Goal: Book appointment/travel/reservation

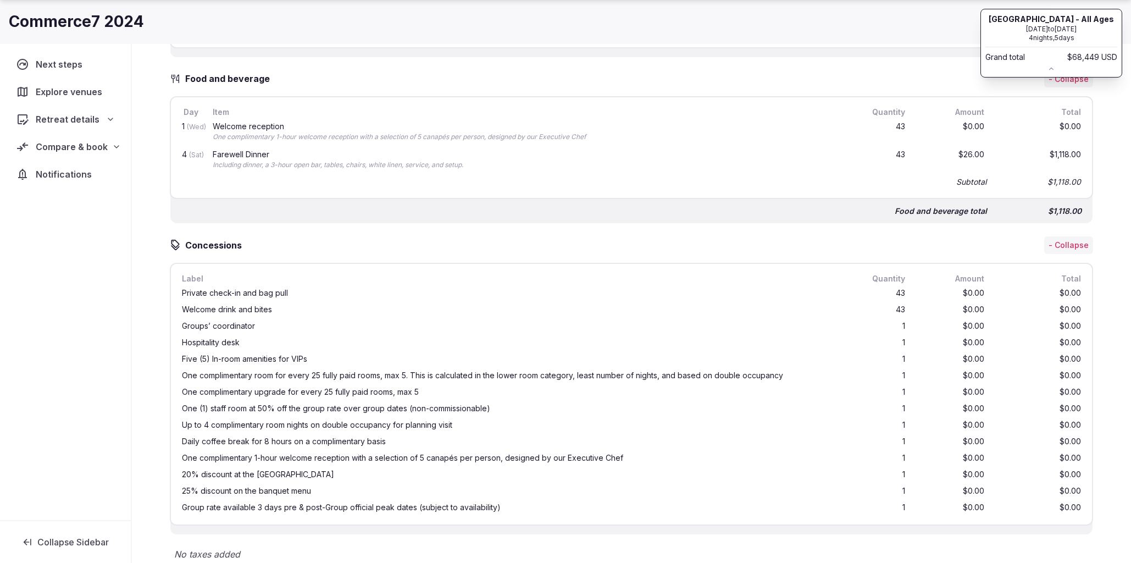
scroll to position [1096, 0]
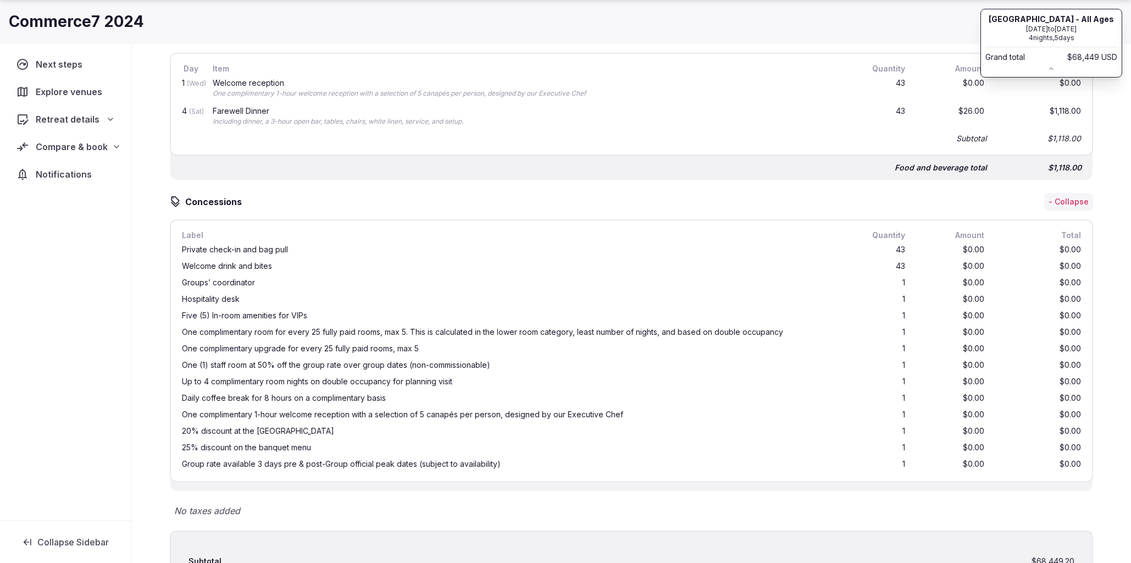
click at [1050, 73] on icon at bounding box center [1051, 69] width 8 height 8
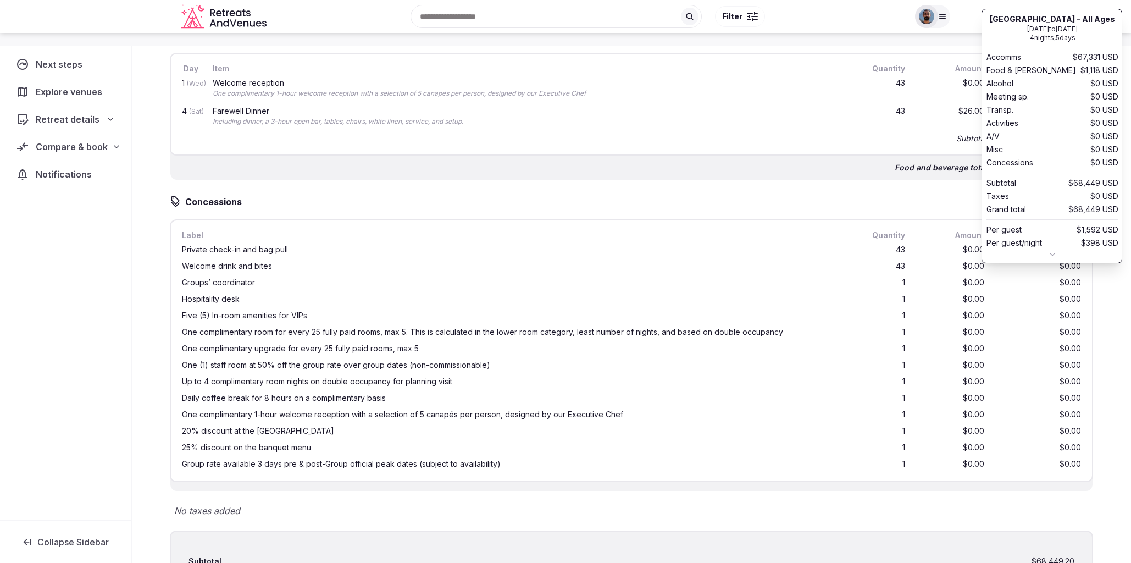
scroll to position [1095, 0]
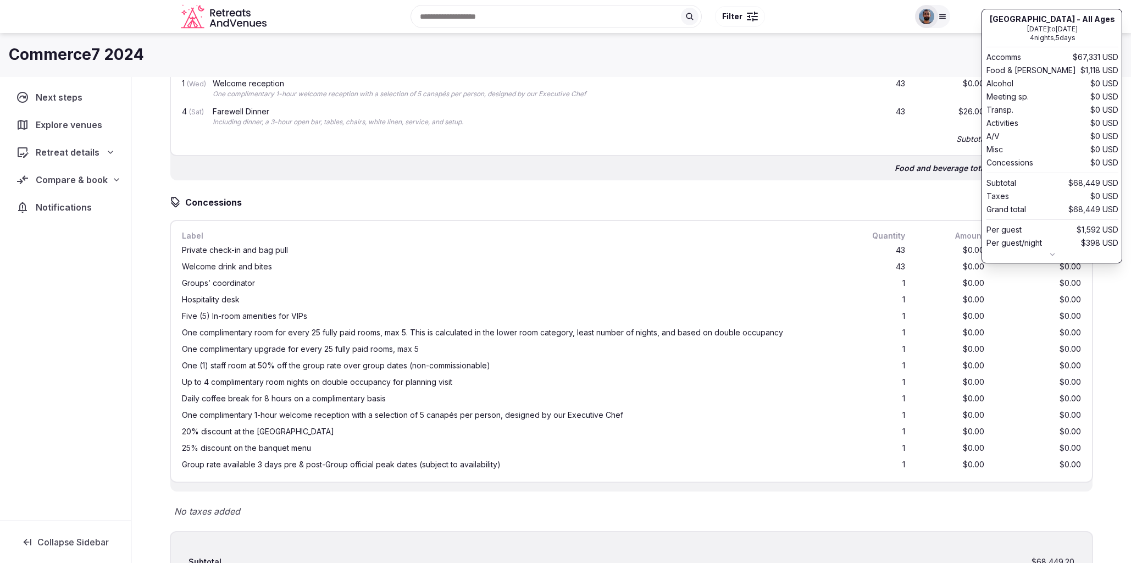
click at [652, 193] on div "Concessions - Collapse" at bounding box center [631, 202] width 923 height 18
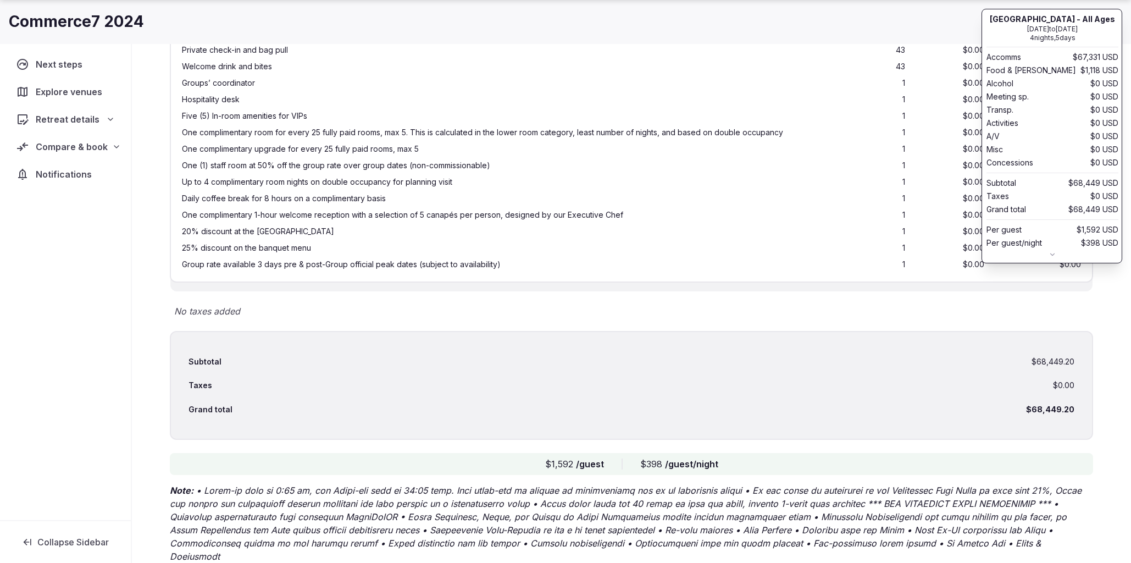
scroll to position [1310, 0]
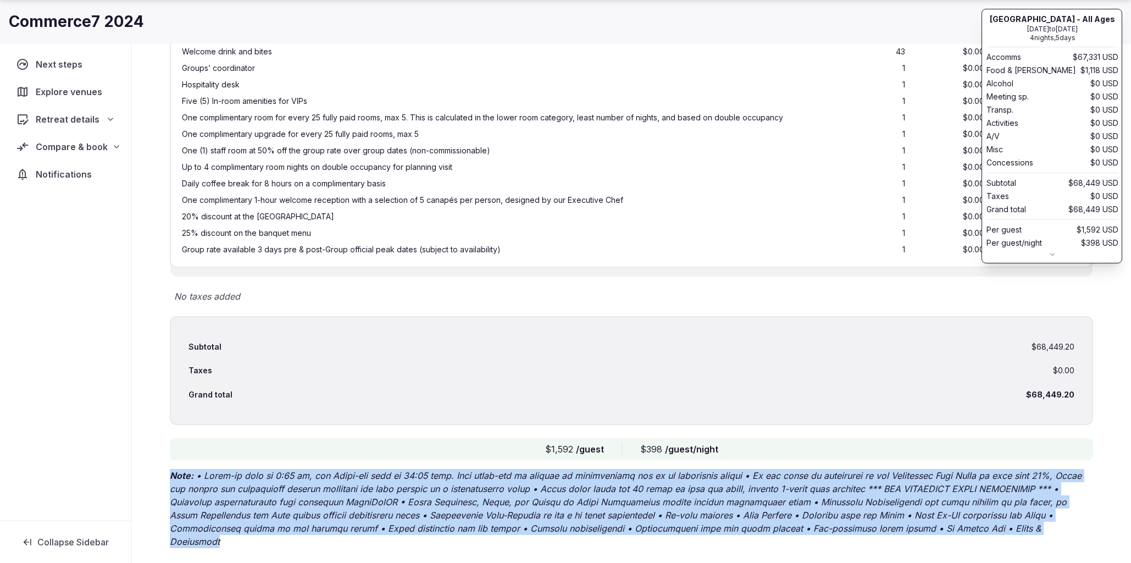
drag, startPoint x: 172, startPoint y: 464, endPoint x: 1003, endPoint y: 525, distance: 833.4
copy p "Lore: • Ipsum-do sita co 1:90 ad, eli Seddo-eiu temp in 56:86 utla. Etdo magna-…"
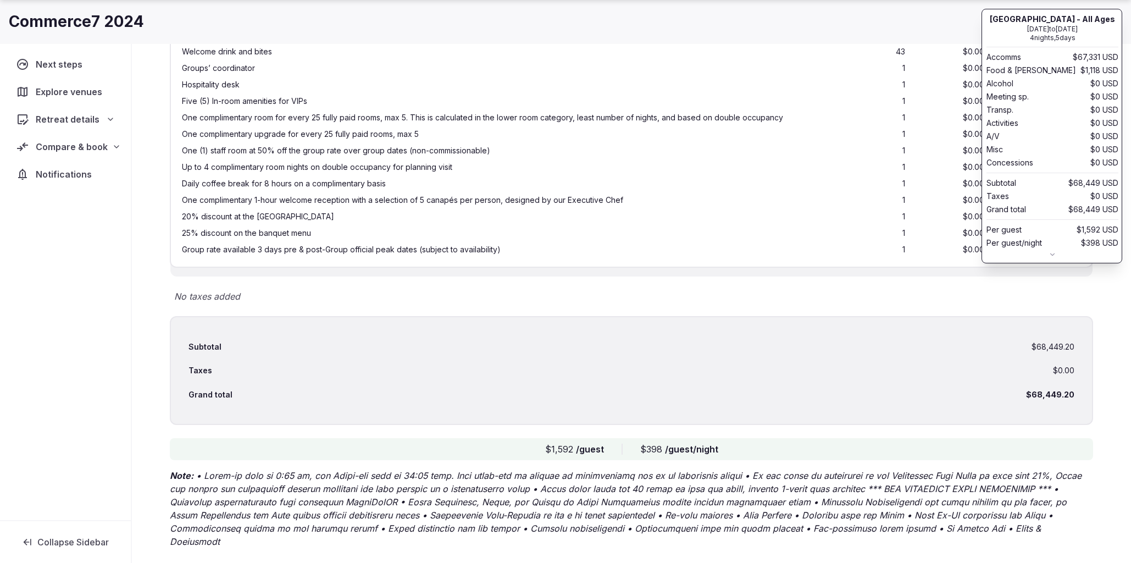
click at [644, 487] on p "Note:" at bounding box center [631, 508] width 923 height 79
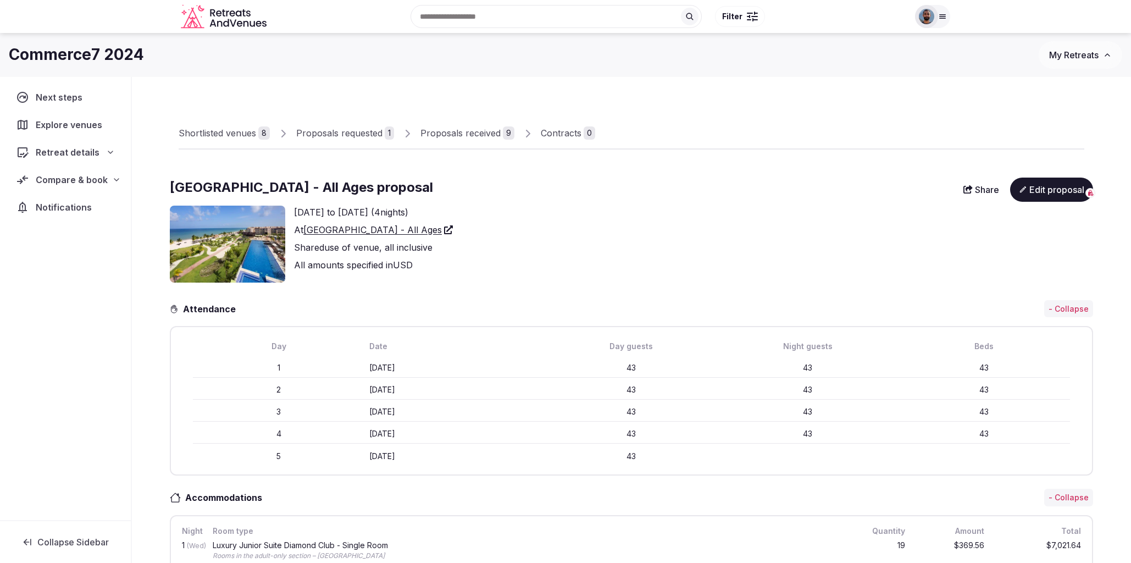
scroll to position [0, 0]
click at [1047, 188] on div "Subtotal $68,449 USD" at bounding box center [1052, 182] width 132 height 11
click at [997, 233] on div "[GEOGRAPHIC_DATA] - All Ages [DATE] to [DATE] 4 nights, 5 days Accomms $67,331 …" at bounding box center [1052, 135] width 141 height 253
drag, startPoint x: 1033, startPoint y: 191, endPoint x: 1038, endPoint y: 190, distance: 5.6
click at [1033, 188] on div "Subtotal $68,449 USD" at bounding box center [1052, 182] width 132 height 11
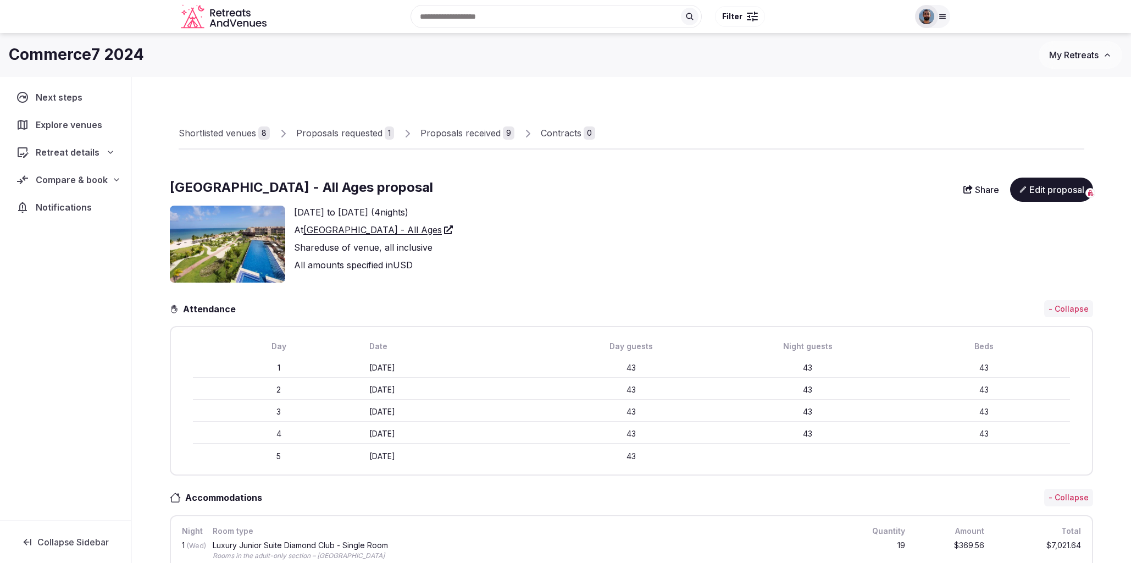
click at [1047, 188] on div "Subtotal $68,449 USD" at bounding box center [1052, 182] width 132 height 11
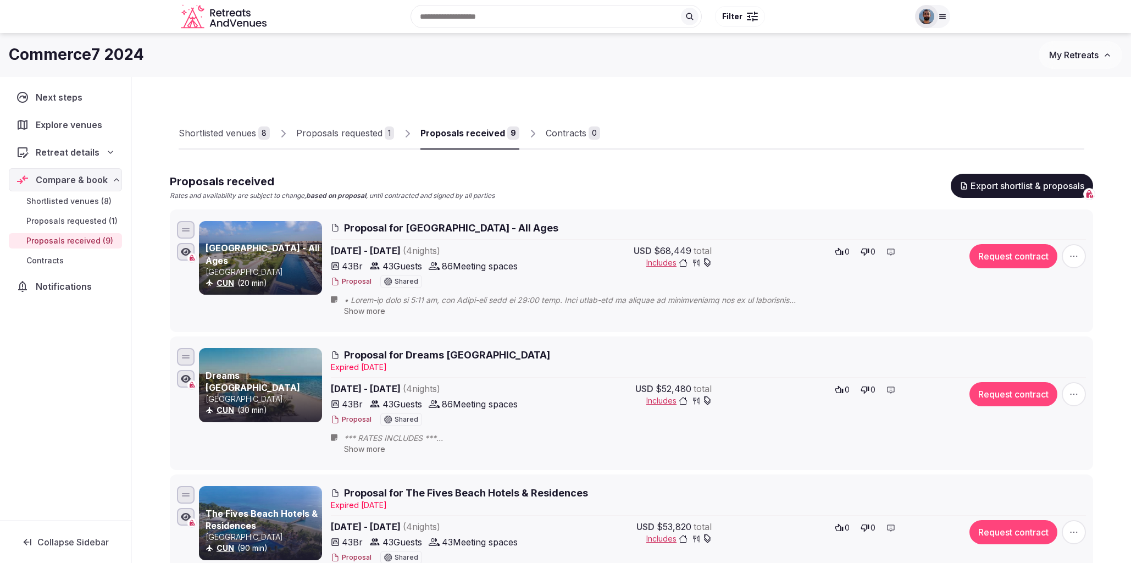
click at [395, 228] on span "Proposal for [GEOGRAPHIC_DATA] - All Ages" at bounding box center [451, 228] width 214 height 14
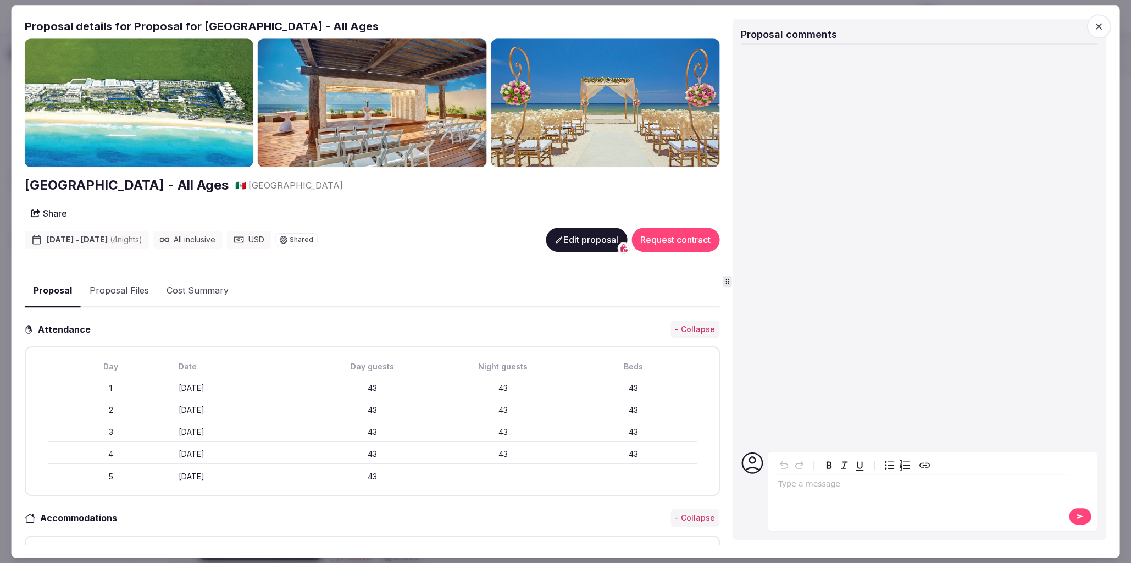
click at [588, 238] on button "Edit proposal" at bounding box center [586, 239] width 81 height 24
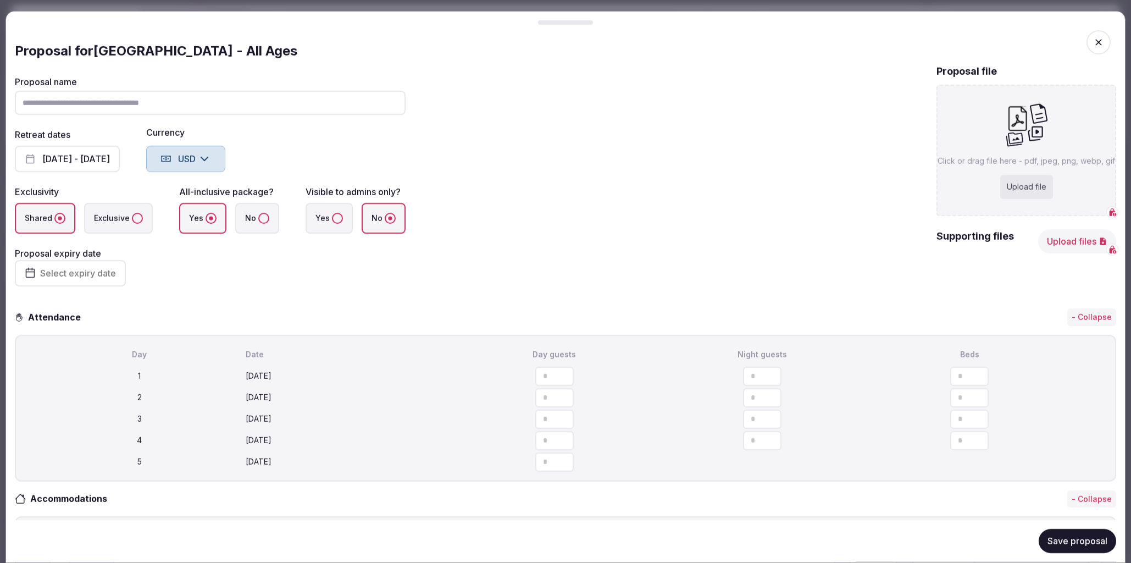
click at [1097, 43] on icon "button" at bounding box center [1098, 42] width 11 height 11
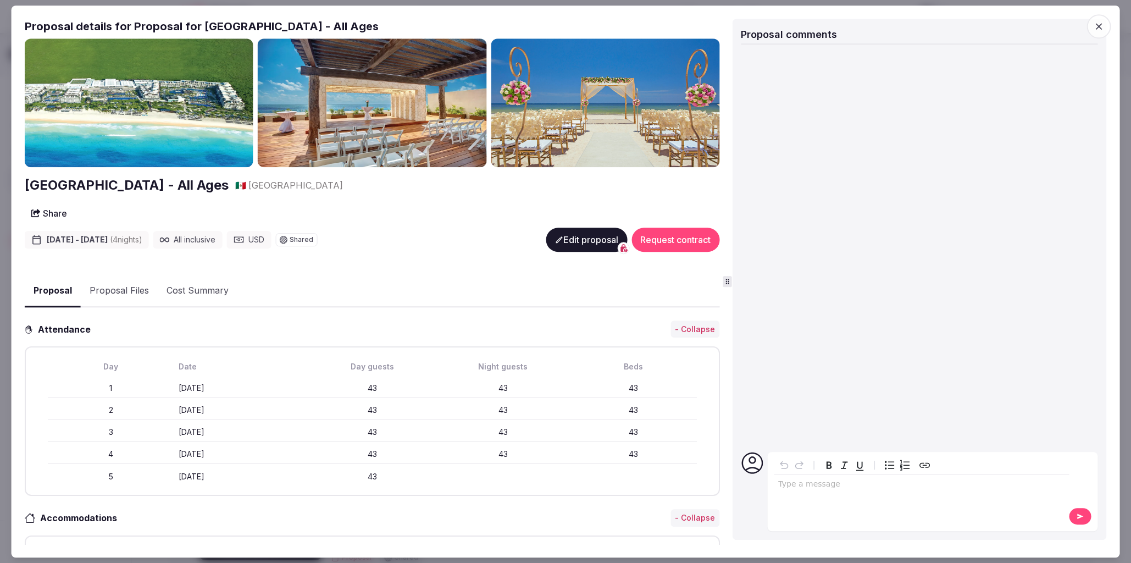
drag, startPoint x: 1104, startPoint y: 24, endPoint x: 1102, endPoint y: 70, distance: 46.2
click at [1104, 24] on icon "button" at bounding box center [1098, 26] width 11 height 11
